Goal: Task Accomplishment & Management: Use online tool/utility

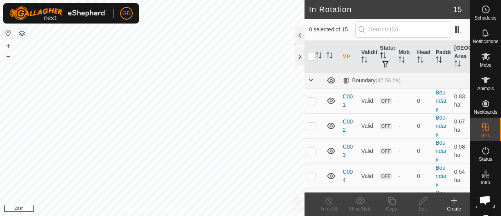
scroll to position [335, 0]
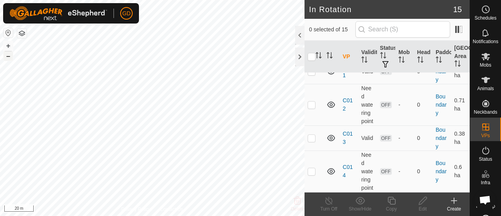
click at [9, 59] on button "–" at bounding box center [8, 55] width 9 height 9
checkbox input "true"
click at [391, 199] on icon at bounding box center [392, 201] width 8 height 8
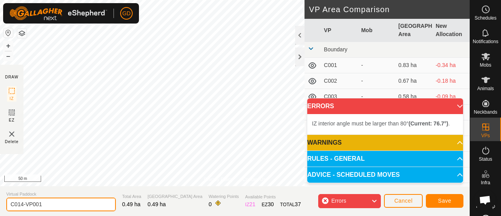
drag, startPoint x: 50, startPoint y: 206, endPoint x: 20, endPoint y: 203, distance: 30.3
click at [20, 203] on input "C014-VP001" at bounding box center [61, 204] width 110 height 14
type input "C015"
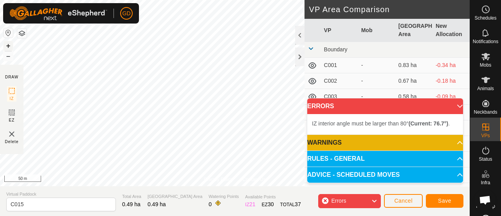
click at [7, 42] on button "+" at bounding box center [8, 45] width 9 height 9
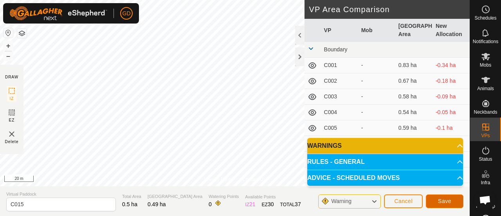
click at [443, 198] on span "Save" at bounding box center [444, 201] width 13 height 6
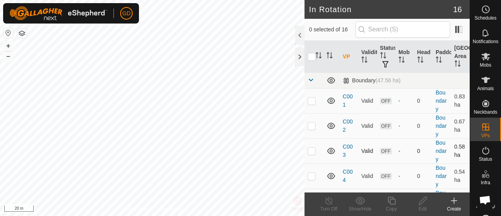
checkbox input "true"
click at [390, 198] on icon at bounding box center [392, 200] width 10 height 9
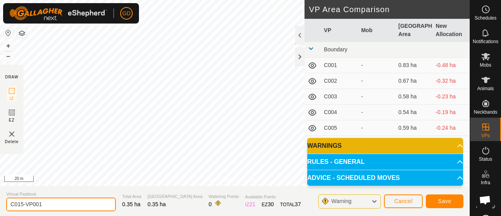
drag, startPoint x: 47, startPoint y: 202, endPoint x: 22, endPoint y: 202, distance: 25.1
click at [22, 202] on input "C015-VP001" at bounding box center [61, 204] width 110 height 14
type input "C016"
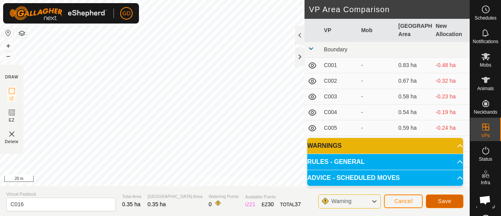
click at [444, 198] on span "Save" at bounding box center [444, 201] width 13 height 6
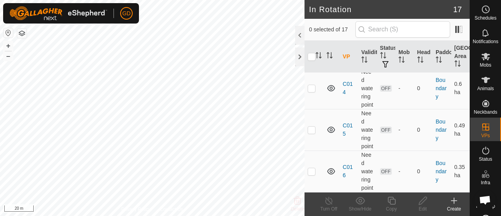
scroll to position [450, 0]
checkbox input "true"
click at [391, 200] on icon at bounding box center [392, 200] width 10 height 9
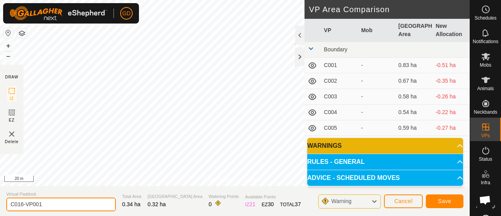
drag, startPoint x: 43, startPoint y: 204, endPoint x: 20, endPoint y: 203, distance: 23.9
click at [20, 203] on input "C016-VP001" at bounding box center [61, 204] width 110 height 14
type input "C017"
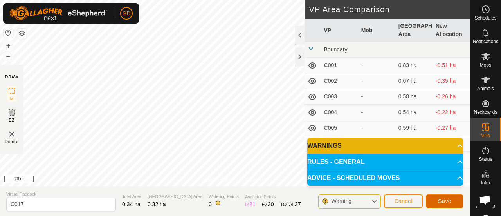
click at [443, 199] on span "Save" at bounding box center [444, 201] width 13 height 6
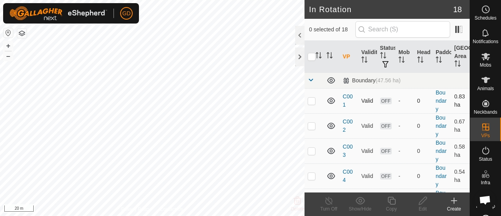
checkbox input "true"
click at [422, 200] on icon at bounding box center [423, 200] width 10 height 9
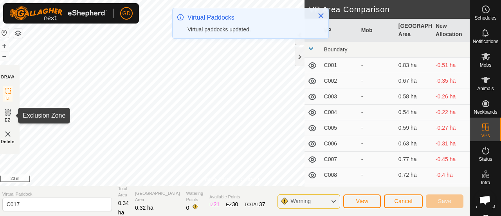
click at [9, 110] on rect at bounding box center [8, 112] width 6 height 6
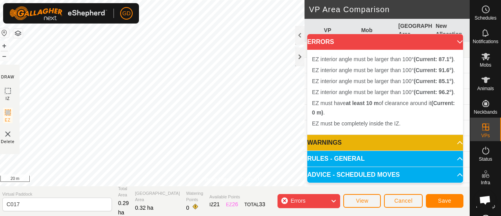
click at [88, 188] on div "Privacy Policy Contact Us EZ interior angle must be larger than 100° (Current: …" at bounding box center [233, 108] width 474 height 216
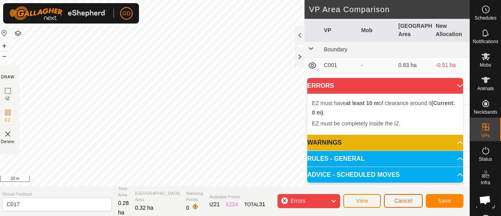
click at [403, 199] on span "Cancel" at bounding box center [403, 200] width 18 height 6
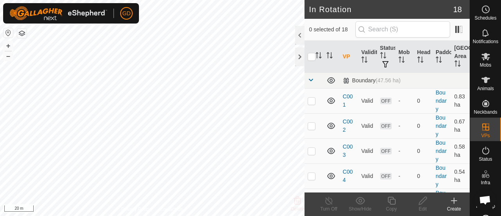
checkbox input "true"
click at [391, 202] on icon at bounding box center [392, 200] width 10 height 9
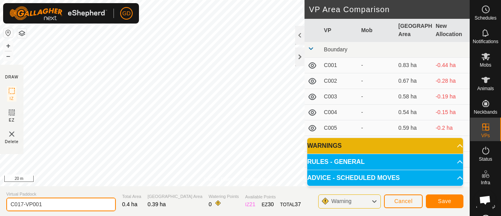
drag, startPoint x: 53, startPoint y: 203, endPoint x: 22, endPoint y: 203, distance: 31.3
click at [22, 203] on input "C017-VP001" at bounding box center [61, 204] width 110 height 14
type input "C018"
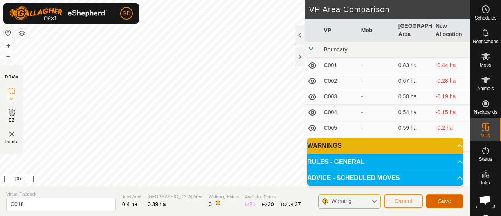
click at [442, 201] on span "Save" at bounding box center [444, 201] width 13 height 6
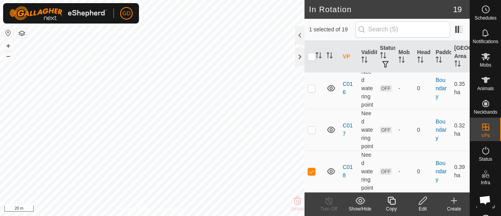
scroll to position [566, 0]
checkbox input "true"
click at [390, 201] on icon at bounding box center [392, 201] width 8 height 8
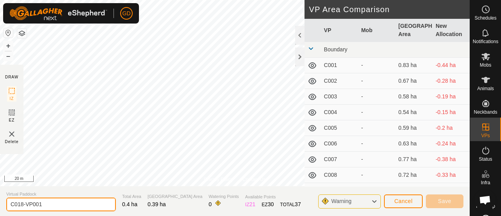
click at [53, 201] on input "C018-VP001" at bounding box center [61, 204] width 110 height 14
type input "C019"
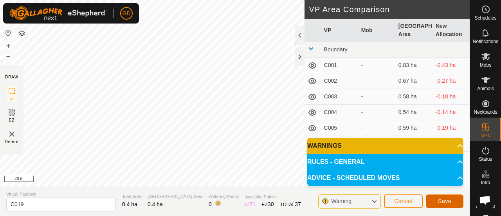
click at [443, 198] on span "Save" at bounding box center [444, 201] width 13 height 6
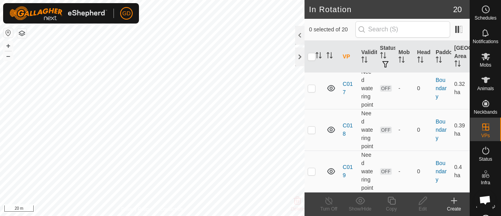
scroll to position [624, 0]
click at [309, 126] on p-checkbox at bounding box center [312, 129] width 8 height 6
checkbox input "true"
click at [311, 168] on p-checkbox at bounding box center [312, 171] width 8 height 6
checkbox input "true"
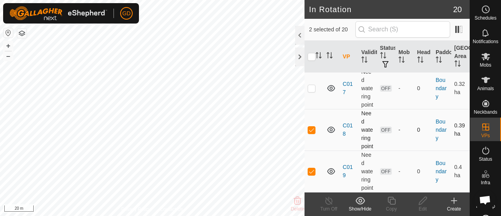
click at [312, 126] on p-checkbox at bounding box center [312, 129] width 8 height 6
click at [311, 126] on p-checkbox at bounding box center [312, 129] width 8 height 6
checkbox input "true"
click at [312, 168] on p-checkbox at bounding box center [312, 171] width 8 height 6
checkbox input "false"
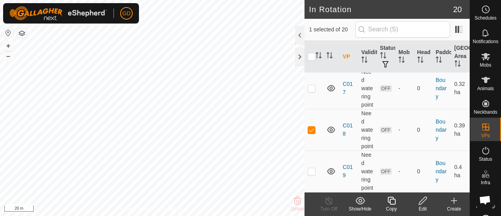
click at [421, 199] on icon at bounding box center [423, 200] width 10 height 9
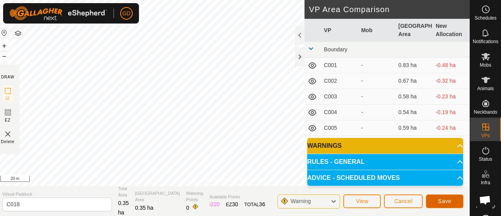
click at [441, 198] on span "Save" at bounding box center [444, 201] width 13 height 6
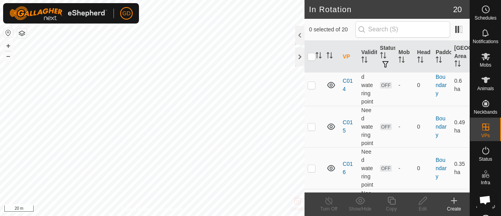
scroll to position [624, 0]
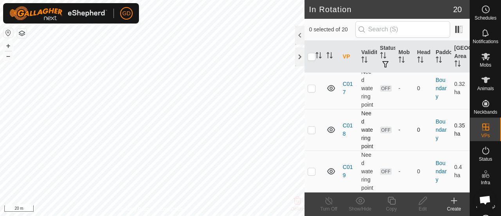
click at [312, 126] on p-checkbox at bounding box center [312, 129] width 8 height 6
checkbox input "true"
click at [312, 168] on p-checkbox at bounding box center [312, 171] width 8 height 6
checkbox input "true"
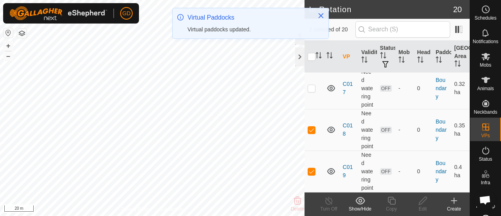
scroll to position [0, 0]
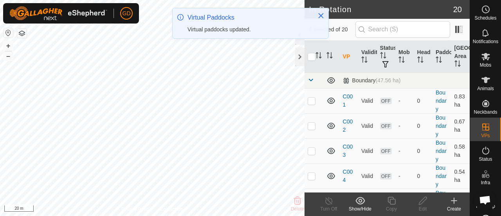
click at [312, 164] on td at bounding box center [314, 175] width 19 height 25
checkbox input "true"
click at [313, 148] on p-checkbox at bounding box center [312, 151] width 8 height 6
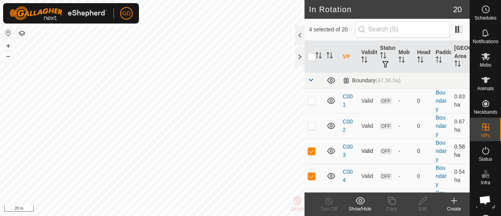
click at [313, 148] on p-checkbox at bounding box center [312, 151] width 8 height 6
checkbox input "false"
click at [309, 173] on p-checkbox at bounding box center [312, 176] width 8 height 6
checkbox input "false"
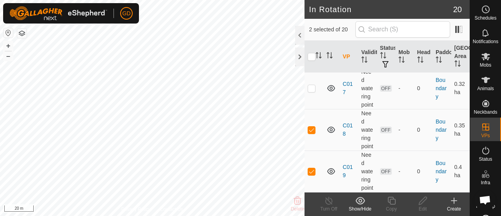
scroll to position [624, 0]
click at [310, 126] on p-checkbox at bounding box center [312, 129] width 8 height 6
checkbox input "false"
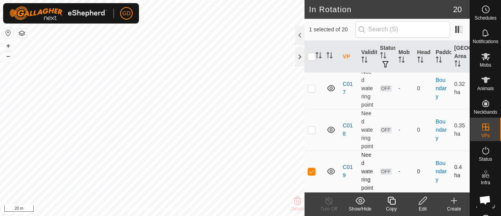
click at [312, 168] on p-checkbox at bounding box center [312, 171] width 8 height 6
checkbox input "false"
checkbox input "true"
checkbox input "false"
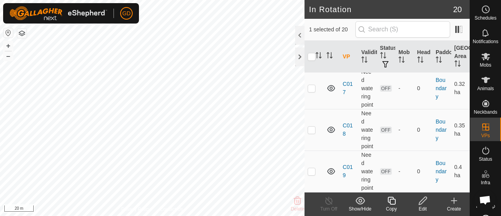
checkbox input "false"
checkbox input "true"
click at [390, 201] on icon at bounding box center [392, 201] width 8 height 8
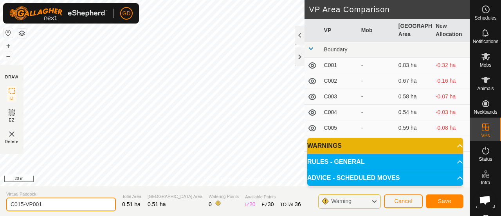
drag, startPoint x: 46, startPoint y: 203, endPoint x: 18, endPoint y: 204, distance: 27.8
click at [18, 204] on input "C015-VP001" at bounding box center [61, 204] width 110 height 14
type input "C020"
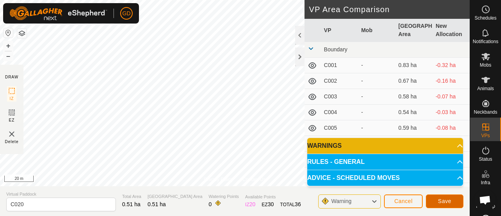
click at [449, 198] on span "Save" at bounding box center [444, 201] width 13 height 6
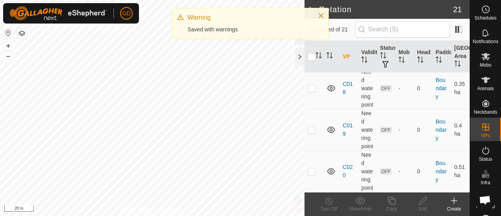
scroll to position [682, 0]
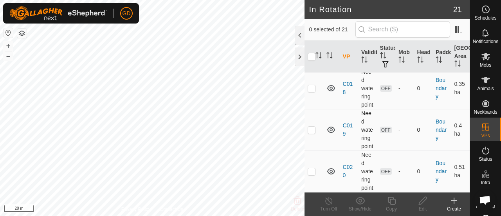
click at [312, 126] on p-checkbox at bounding box center [312, 129] width 8 height 6
checkbox input "true"
click at [312, 168] on p-checkbox at bounding box center [312, 171] width 8 height 6
checkbox input "true"
click at [311, 126] on p-checkbox at bounding box center [312, 129] width 8 height 6
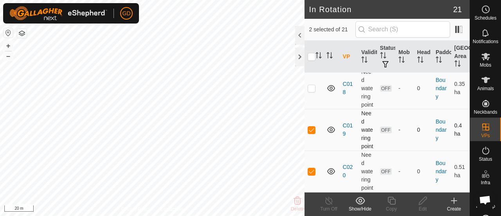
checkbox input "false"
click at [421, 200] on icon at bounding box center [423, 201] width 8 height 8
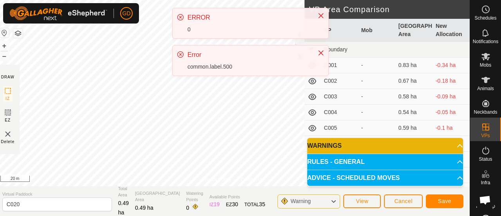
click at [254, 63] on div "common.label.500" at bounding box center [249, 67] width 122 height 8
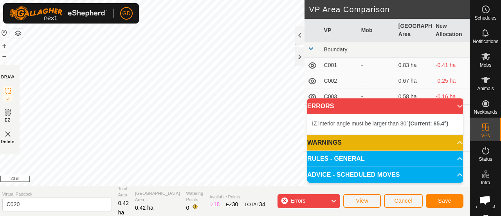
click at [329, 123] on span "IZ interior angle must be larger than 80° (Current: 65.4°) ." at bounding box center [381, 123] width 138 height 6
click at [455, 106] on p-accordion-header "ERRORS" at bounding box center [385, 106] width 156 height 16
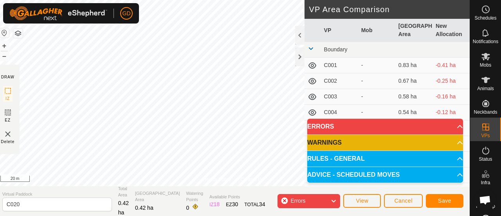
click at [328, 198] on div "Errors" at bounding box center [309, 201] width 63 height 14
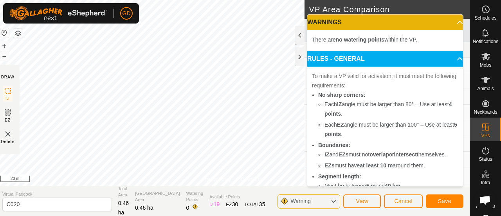
click at [448, 58] on p-accordion-header "RULES - GENERAL" at bounding box center [385, 59] width 156 height 16
click at [449, 22] on p-accordion-header "WARNINGS" at bounding box center [385, 22] width 156 height 16
click at [299, 58] on div at bounding box center [299, 56] width 9 height 19
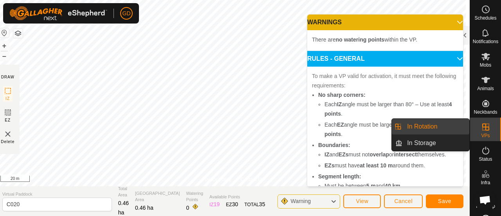
click at [483, 126] on icon at bounding box center [485, 126] width 7 height 7
click at [418, 125] on link "In Rotation" at bounding box center [435, 127] width 67 height 16
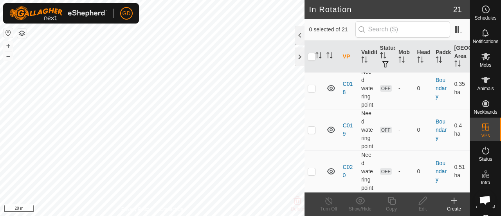
scroll to position [682, 0]
click at [311, 168] on p-checkbox at bounding box center [312, 171] width 8 height 6
checkbox input "true"
click at [311, 126] on p-checkbox at bounding box center [312, 129] width 8 height 6
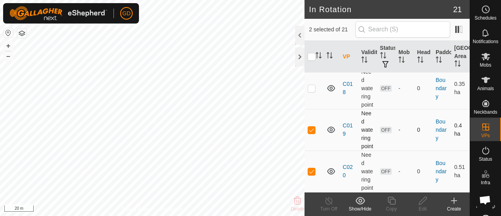
checkbox input "false"
click at [311, 50] on p-checkbox at bounding box center [312, 46] width 8 height 6
checkbox input "false"
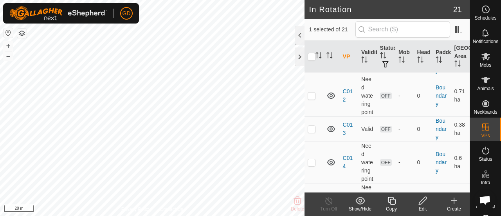
scroll to position [311, 0]
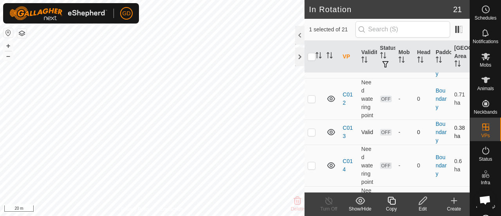
click at [312, 135] on p-checkbox at bounding box center [312, 132] width 8 height 6
checkbox input "false"
click at [310, 168] on p-checkbox at bounding box center [312, 165] width 8 height 6
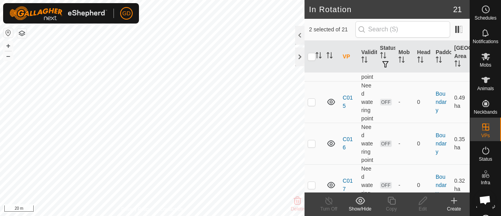
scroll to position [414, 0]
click at [313, 65] on p-checkbox at bounding box center [312, 62] width 8 height 6
checkbox input "false"
click at [312, 106] on p-checkbox at bounding box center [312, 103] width 8 height 6
checkbox input "true"
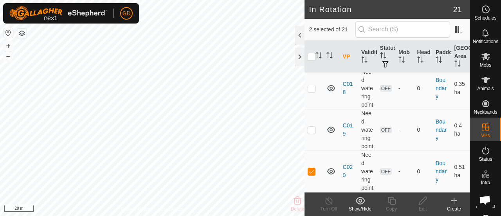
scroll to position [682, 0]
click at [313, 168] on p-checkbox at bounding box center [312, 171] width 8 height 6
checkbox input "false"
click at [420, 199] on icon at bounding box center [423, 200] width 10 height 9
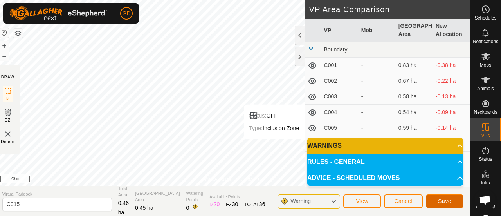
click at [441, 198] on span "Save" at bounding box center [444, 201] width 13 height 6
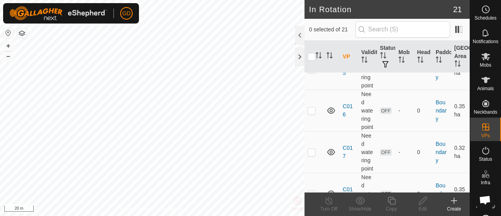
scroll to position [445, 0]
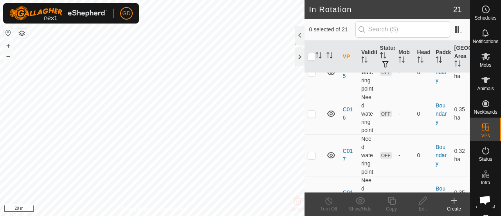
click at [310, 75] on p-checkbox at bounding box center [312, 72] width 8 height 6
checkbox input "true"
click at [312, 117] on p-checkbox at bounding box center [312, 113] width 8 height 6
checkbox input "true"
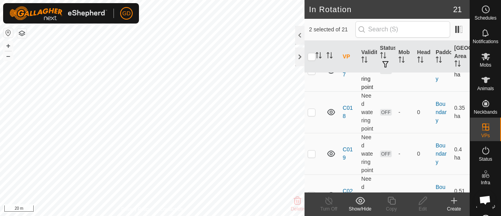
click at [309, 74] on p-checkbox at bounding box center [312, 70] width 8 height 6
checkbox input "false"
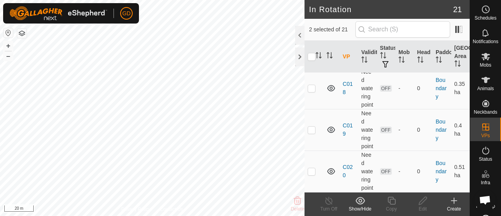
scroll to position [644, 0]
click at [312, 86] on p-checkbox at bounding box center [312, 88] width 8 height 6
checkbox input "false"
click at [314, 133] on p-checkbox at bounding box center [312, 129] width 8 height 6
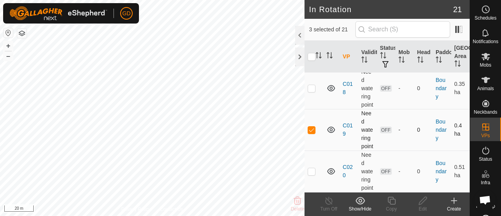
click at [314, 133] on p-checkbox at bounding box center [312, 129] width 8 height 6
checkbox input "false"
click at [312, 168] on p-checkbox at bounding box center [312, 171] width 8 height 6
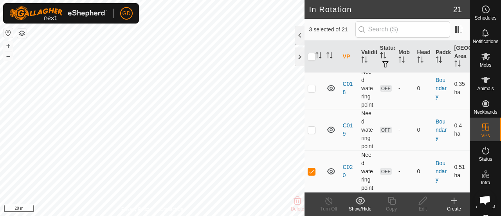
checkbox input "false"
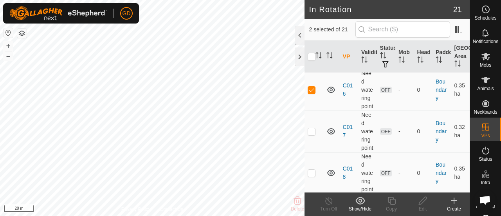
scroll to position [466, 0]
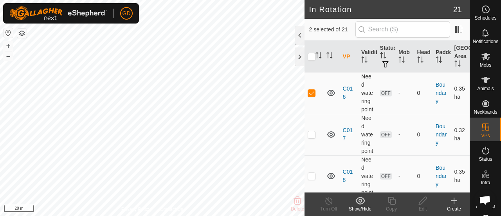
click at [312, 96] on p-checkbox at bounding box center [312, 93] width 8 height 6
checkbox input "false"
click at [311, 54] on p-checkbox at bounding box center [312, 51] width 8 height 6
checkbox input "false"
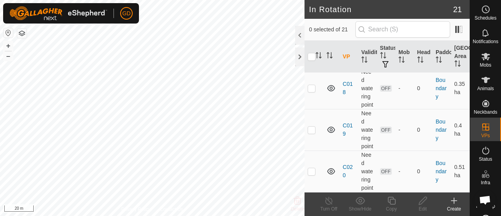
scroll to position [682, 0]
click at [308, 168] on p-checkbox at bounding box center [312, 171] width 8 height 6
checkbox input "true"
click at [425, 201] on icon at bounding box center [423, 200] width 10 height 9
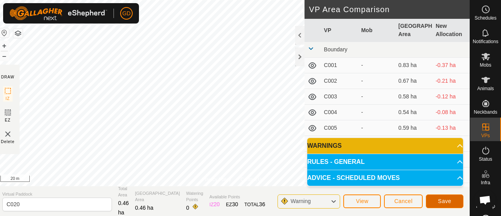
click at [441, 200] on span "Save" at bounding box center [444, 201] width 13 height 6
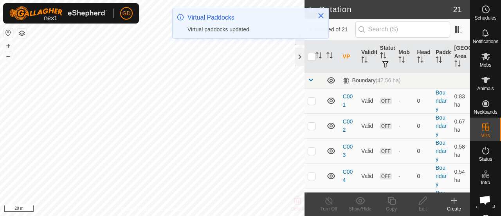
checkbox input "true"
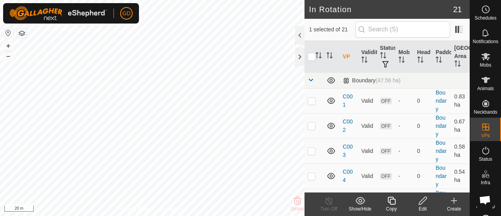
click at [391, 198] on icon at bounding box center [392, 201] width 8 height 8
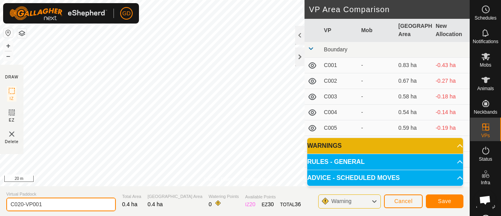
drag, startPoint x: 50, startPoint y: 204, endPoint x: 19, endPoint y: 204, distance: 30.9
click at [19, 204] on input "C020-VP001" at bounding box center [61, 204] width 110 height 14
type input "C021"
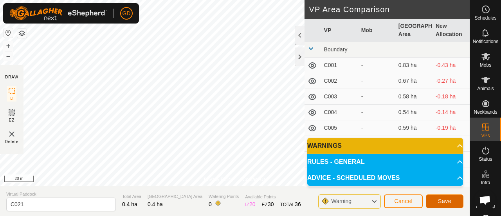
click at [452, 198] on button "Save" at bounding box center [445, 201] width 38 height 14
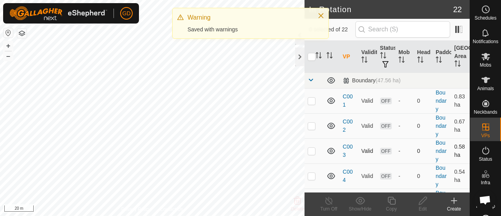
checkbox input "true"
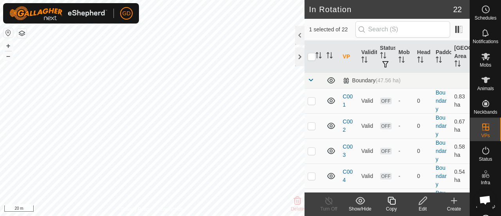
click at [389, 202] on icon at bounding box center [392, 201] width 8 height 8
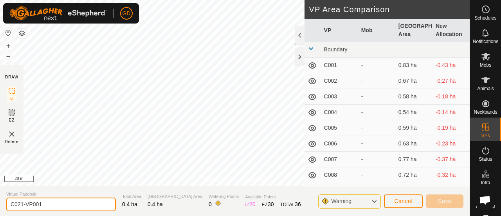
drag, startPoint x: 48, startPoint y: 199, endPoint x: 19, endPoint y: 205, distance: 29.9
click at [19, 205] on input "C021-VP001" at bounding box center [61, 204] width 110 height 14
type input "C022"
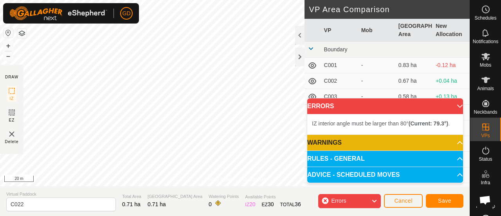
click at [2, 100] on div "Privacy Policy Contact Us Status: OFF Type: Inclusion Zone + – ⇧ i 20 m DRAW IZ…" at bounding box center [235, 108] width 470 height 216
click at [447, 195] on button "Save" at bounding box center [445, 201] width 38 height 14
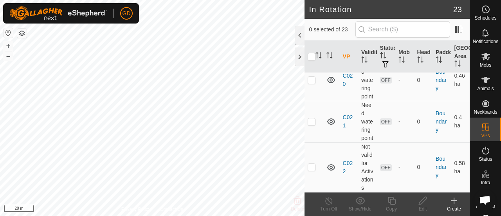
scroll to position [789, 0]
click at [311, 118] on p-checkbox at bounding box center [312, 121] width 8 height 6
checkbox input "true"
click at [311, 165] on p-checkbox at bounding box center [312, 167] width 8 height 6
checkbox input "true"
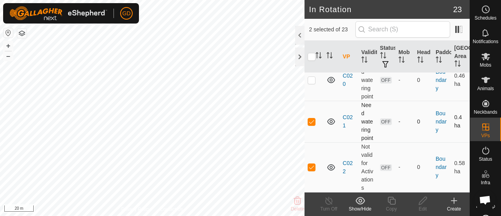
click at [313, 118] on p-checkbox at bounding box center [312, 121] width 8 height 6
checkbox input "false"
click at [7, 57] on button "–" at bounding box center [8, 55] width 9 height 9
click at [453, 200] on icon at bounding box center [453, 200] width 9 height 9
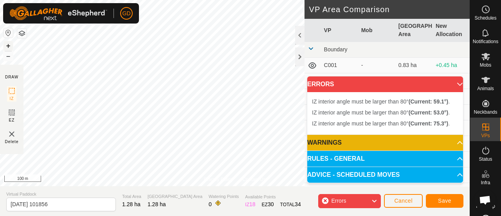
click at [9, 43] on button "+" at bounding box center [8, 45] width 9 height 9
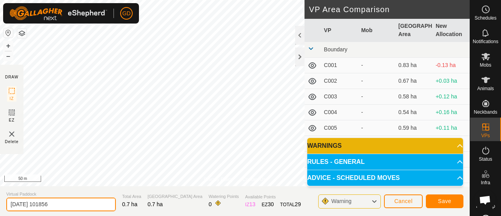
drag, startPoint x: 61, startPoint y: 205, endPoint x: 0, endPoint y: 201, distance: 61.6
click at [0, 201] on section "Virtual Paddock [DATE] 101856 Total Area 0.7 ha Grazing Area 0.7 ha Watering Po…" at bounding box center [235, 201] width 470 height 30
type input "C023"
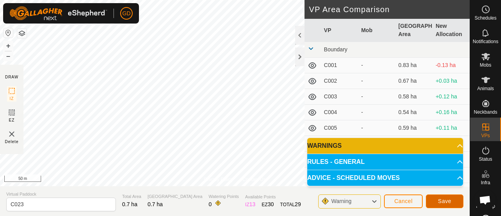
click at [443, 200] on span "Save" at bounding box center [444, 201] width 13 height 6
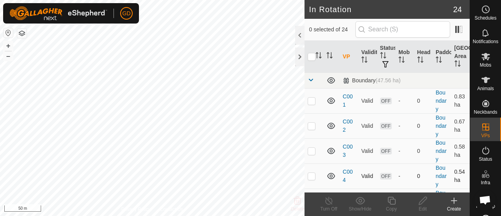
checkbox input "true"
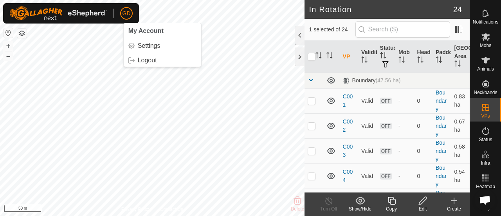
click at [389, 200] on icon at bounding box center [392, 200] width 10 height 9
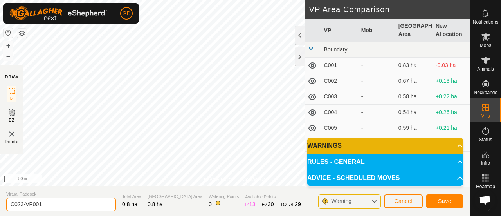
drag, startPoint x: 44, startPoint y: 201, endPoint x: 21, endPoint y: 204, distance: 23.2
click at [21, 204] on input "C023-VP001" at bounding box center [61, 204] width 110 height 14
type input "C024"
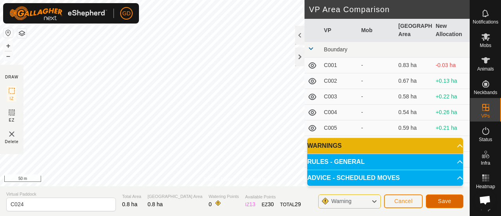
click at [442, 201] on span "Save" at bounding box center [444, 201] width 13 height 6
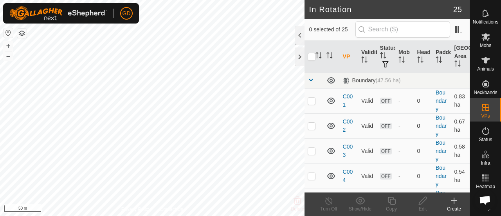
checkbox input "true"
click at [390, 200] on icon at bounding box center [392, 201] width 8 height 8
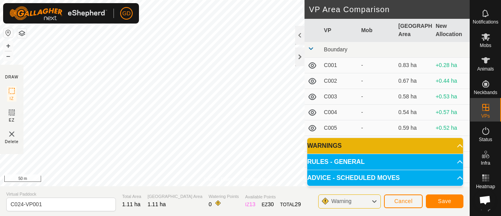
click at [236, 0] on html "GD Schedules Notifications Mobs Animals Neckbands VPs Status Infra Heatmap Help…" at bounding box center [250, 108] width 501 height 216
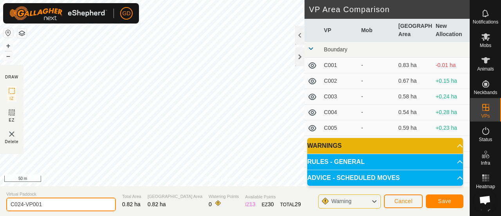
drag, startPoint x: 43, startPoint y: 204, endPoint x: 20, endPoint y: 203, distance: 22.7
click at [20, 203] on input "C024-VP001" at bounding box center [61, 204] width 110 height 14
type input "C025"
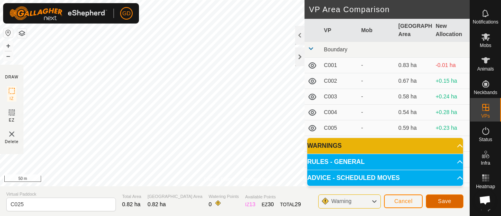
click at [443, 200] on span "Save" at bounding box center [444, 201] width 13 height 6
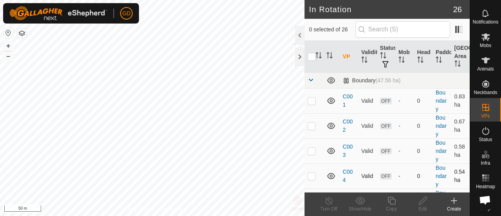
checkbox input "true"
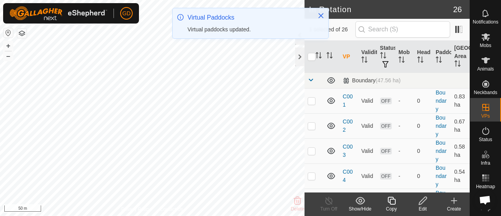
click at [392, 200] on icon at bounding box center [392, 200] width 10 height 9
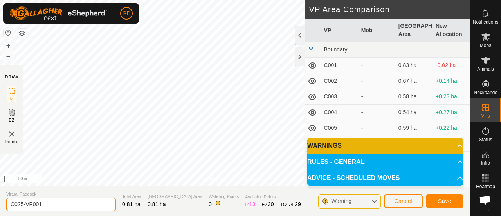
click at [57, 206] on input "C025-VP001" at bounding box center [61, 204] width 110 height 14
type input "C026"
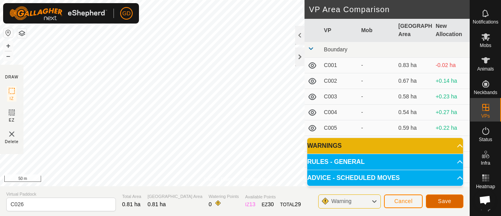
click at [442, 197] on button "Save" at bounding box center [445, 201] width 38 height 14
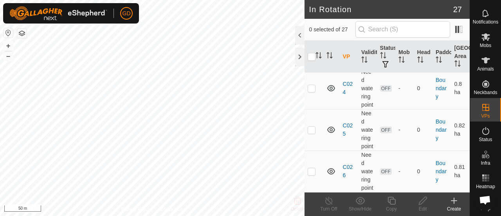
scroll to position [1020, 0]
checkbox input "true"
click at [393, 201] on icon at bounding box center [392, 200] width 10 height 9
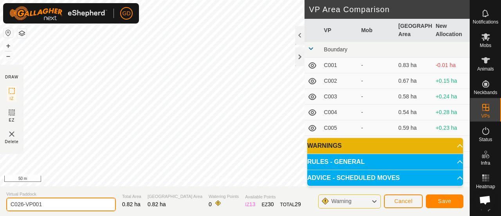
drag, startPoint x: 49, startPoint y: 202, endPoint x: 20, endPoint y: 204, distance: 29.4
click at [20, 204] on input "C026-VP001" at bounding box center [61, 204] width 110 height 14
type input "C027"
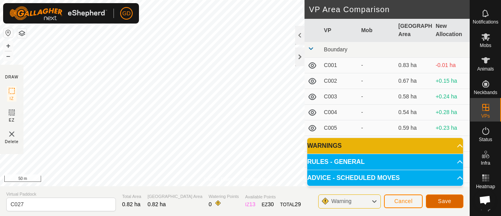
click at [442, 201] on span "Save" at bounding box center [444, 201] width 13 height 6
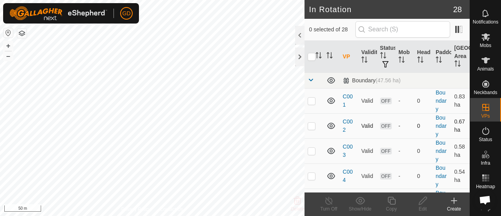
checkbox input "true"
click at [393, 201] on icon at bounding box center [392, 200] width 10 height 9
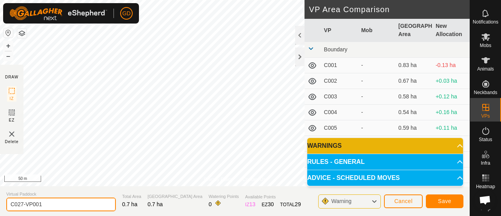
drag, startPoint x: 47, startPoint y: 204, endPoint x: 21, endPoint y: 203, distance: 25.8
click at [21, 203] on input "C027-VP001" at bounding box center [61, 204] width 110 height 14
type input "C028"
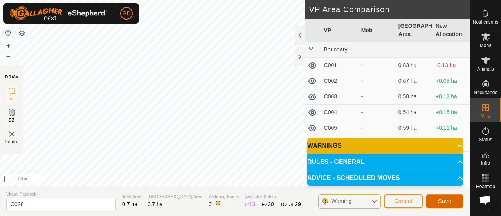
click at [438, 201] on button "Save" at bounding box center [445, 201] width 38 height 14
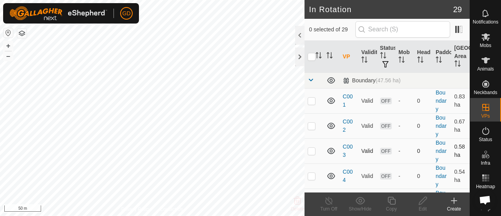
checkbox input "true"
click at [390, 201] on icon at bounding box center [392, 201] width 8 height 8
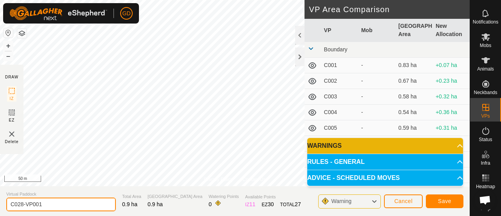
drag, startPoint x: 48, startPoint y: 204, endPoint x: 20, endPoint y: 202, distance: 27.8
click at [20, 202] on input "C028-VP001" at bounding box center [61, 204] width 110 height 14
type input "C029"
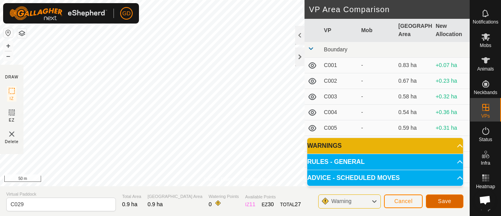
click at [440, 199] on span "Save" at bounding box center [444, 201] width 13 height 6
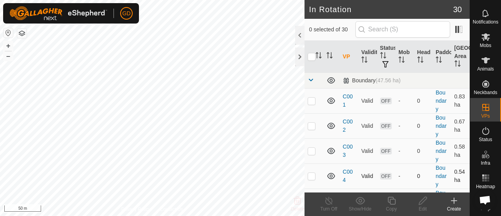
checkbox input "true"
click at [298, 215] on html "GD Schedules Notifications Mobs Animals Neckbands VPs Status Infra Heatmap Help…" at bounding box center [250, 108] width 501 height 216
click at [8, 58] on button "–" at bounding box center [8, 55] width 9 height 9
click at [9, 57] on button "–" at bounding box center [8, 55] width 9 height 9
